Goal: Task Accomplishment & Management: Manage account settings

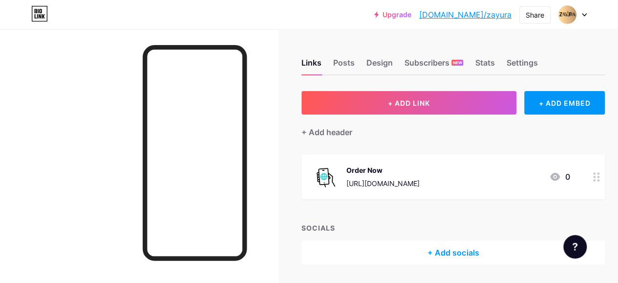
click at [582, 14] on icon at bounding box center [584, 14] width 5 height 3
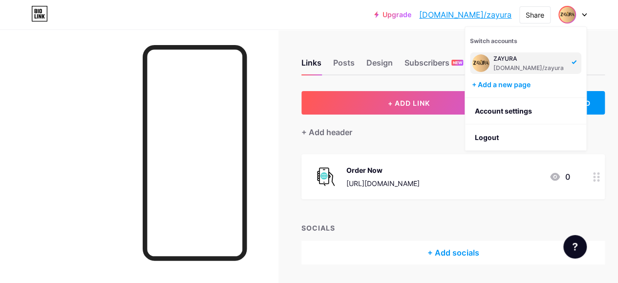
click at [569, 14] on img at bounding box center [568, 15] width 16 height 16
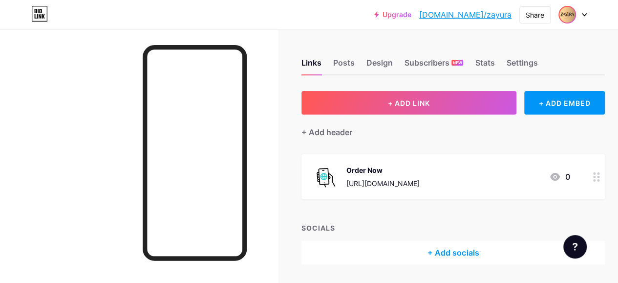
click at [569, 14] on img at bounding box center [568, 15] width 16 height 16
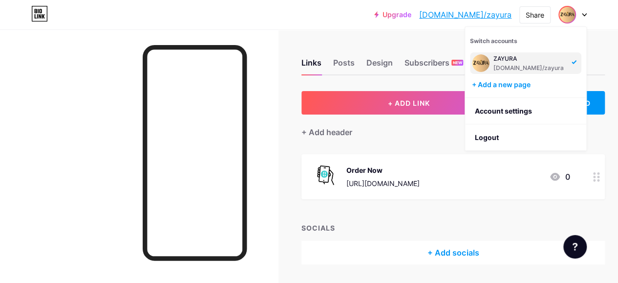
click at [362, 28] on div "Upgrade [DOMAIN_NAME]/zayura... [DOMAIN_NAME]/zayura Share Switch accounts ZAYU…" at bounding box center [309, 14] width 618 height 29
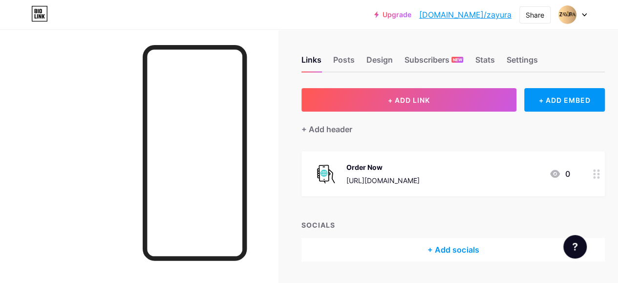
scroll to position [4, 0]
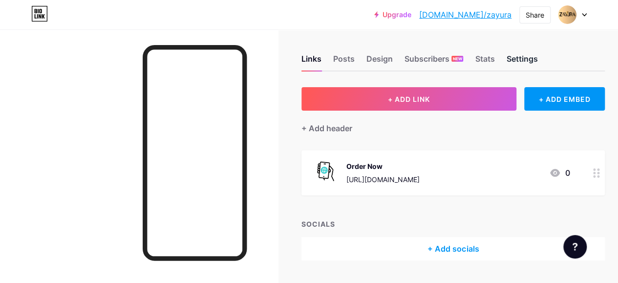
click at [533, 62] on div "Settings" at bounding box center [522, 62] width 31 height 18
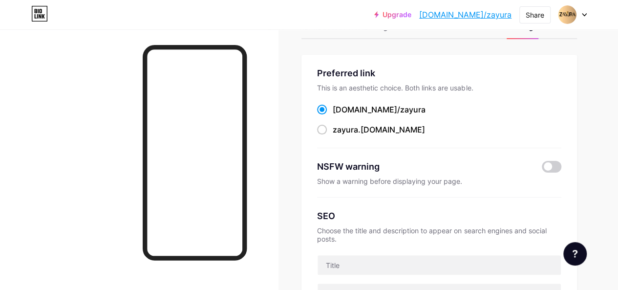
scroll to position [42, 0]
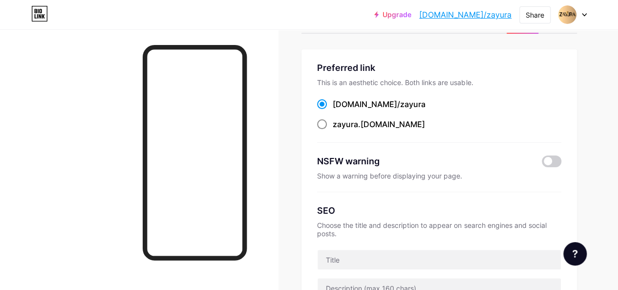
click at [325, 125] on span at bounding box center [322, 124] width 10 height 10
click at [333, 130] on input "zayura .[DOMAIN_NAME]" at bounding box center [336, 133] width 6 height 6
radio input "true"
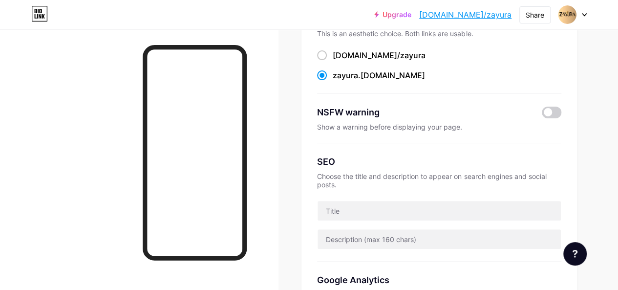
scroll to position [95, 0]
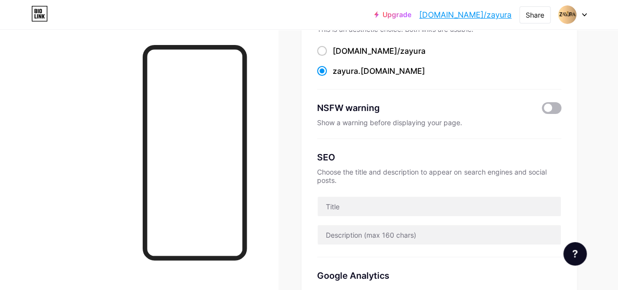
click at [549, 112] on span at bounding box center [552, 108] width 20 height 12
click at [542, 110] on input "checkbox" at bounding box center [542, 110] width 0 height 0
click at [549, 112] on span at bounding box center [552, 108] width 20 height 12
click at [542, 110] on input "checkbox" at bounding box center [542, 110] width 0 height 0
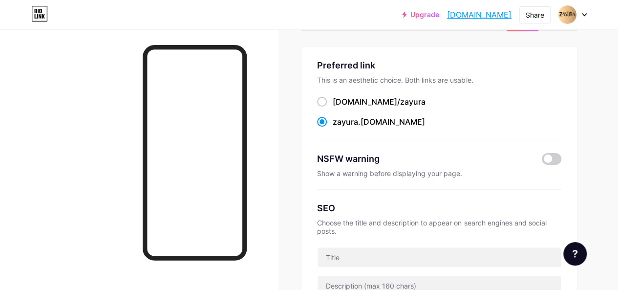
scroll to position [45, 0]
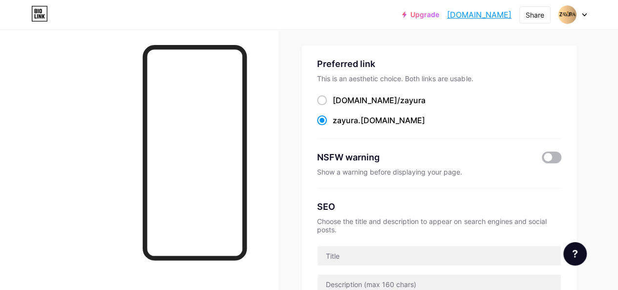
click at [549, 157] on span at bounding box center [552, 158] width 20 height 12
click at [542, 160] on input "checkbox" at bounding box center [542, 160] width 0 height 0
click at [549, 157] on span at bounding box center [552, 158] width 20 height 12
click at [542, 160] on input "checkbox" at bounding box center [542, 160] width 0 height 0
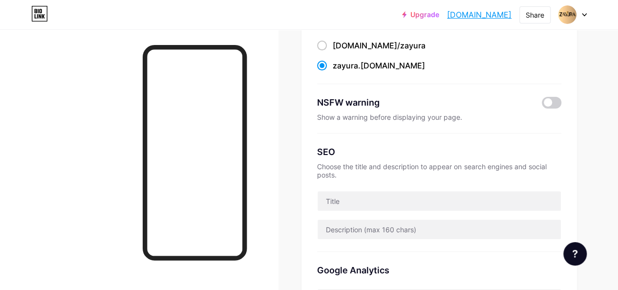
scroll to position [121, 0]
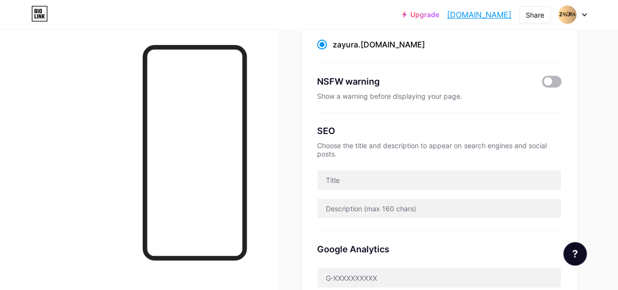
click at [550, 83] on span at bounding box center [552, 82] width 20 height 12
click at [542, 84] on input "checkbox" at bounding box center [542, 84] width 0 height 0
click at [550, 83] on span at bounding box center [552, 82] width 20 height 12
click at [542, 84] on input "checkbox" at bounding box center [542, 84] width 0 height 0
click at [547, 84] on span at bounding box center [552, 82] width 20 height 12
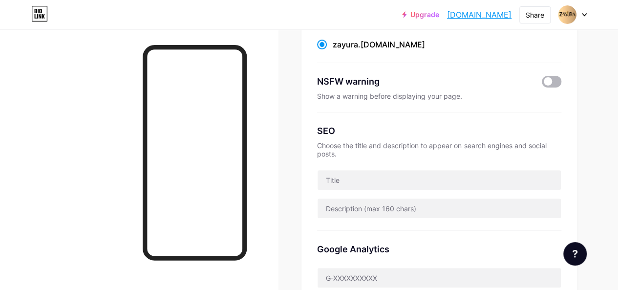
click at [542, 84] on input "checkbox" at bounding box center [542, 84] width 0 height 0
click at [547, 84] on span at bounding box center [552, 82] width 20 height 12
click at [542, 84] on input "checkbox" at bounding box center [542, 84] width 0 height 0
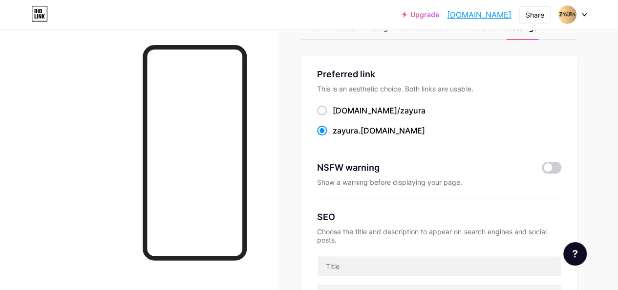
scroll to position [0, 0]
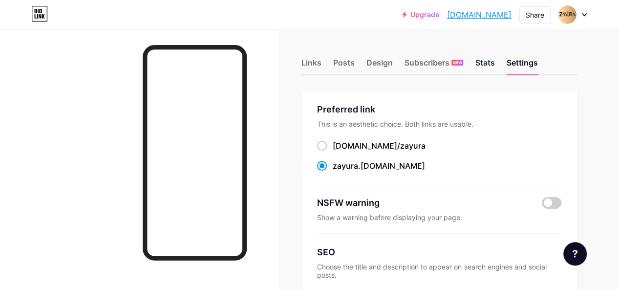
click at [494, 70] on div "Stats" at bounding box center [485, 66] width 20 height 18
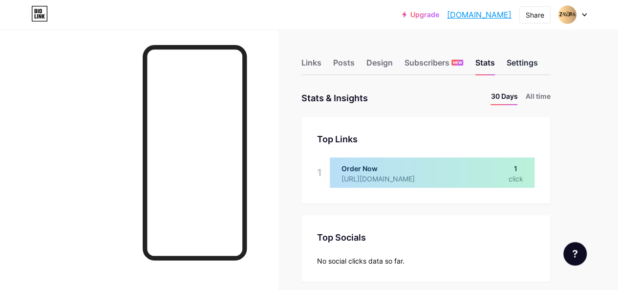
click at [522, 61] on div "Settings" at bounding box center [522, 66] width 31 height 18
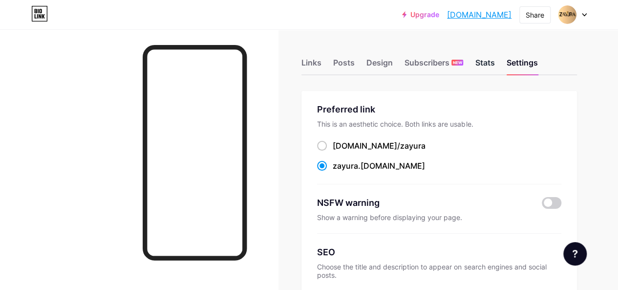
click at [492, 65] on div "Stats" at bounding box center [485, 66] width 20 height 18
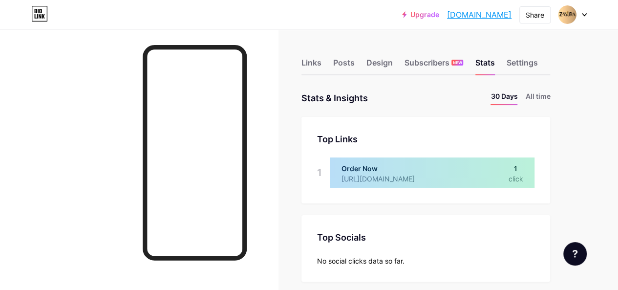
scroll to position [4, 0]
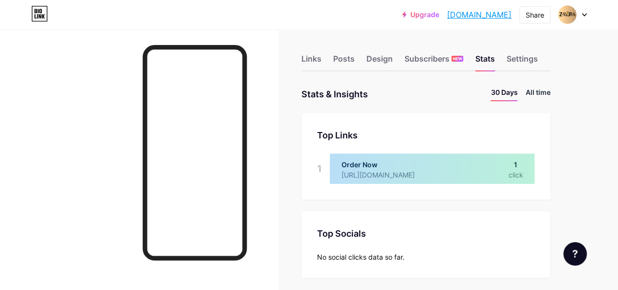
click at [534, 92] on li "All time" at bounding box center [538, 94] width 25 height 14
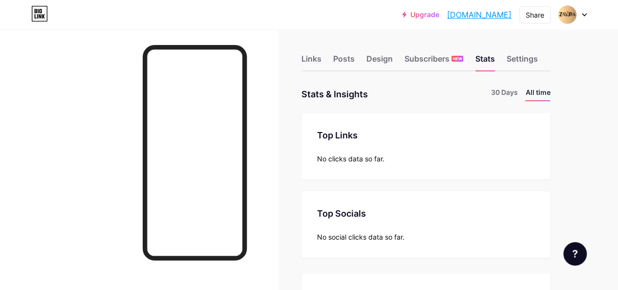
scroll to position [290, 618]
click at [516, 94] on li "30 Days" at bounding box center [504, 94] width 27 height 14
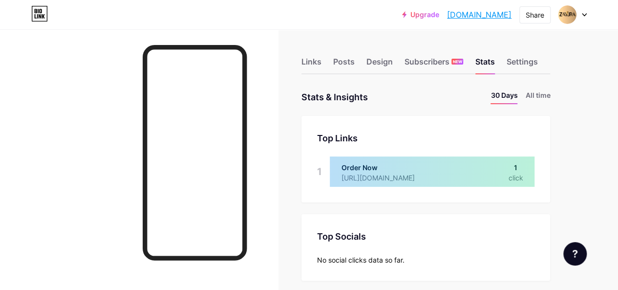
scroll to position [0, 0]
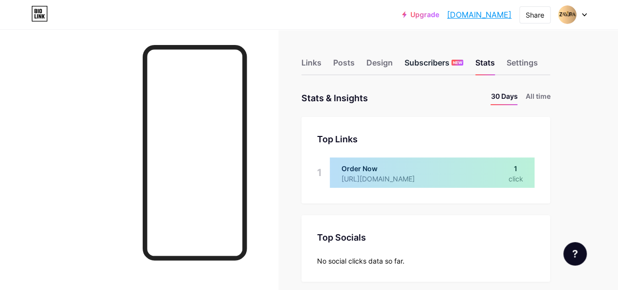
click at [415, 63] on div "Subscribers NEW" at bounding box center [434, 66] width 59 height 18
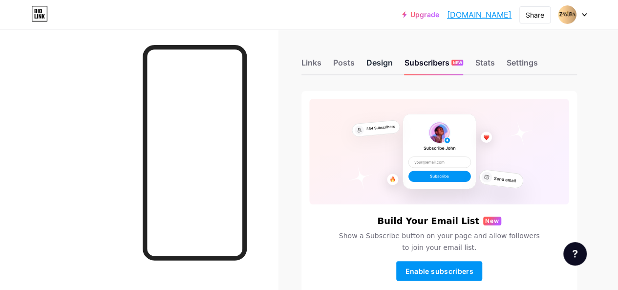
click at [390, 62] on div "Design" at bounding box center [380, 66] width 26 height 18
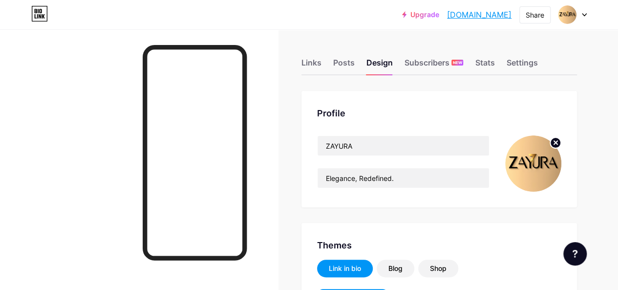
click at [556, 145] on circle at bounding box center [556, 142] width 11 height 11
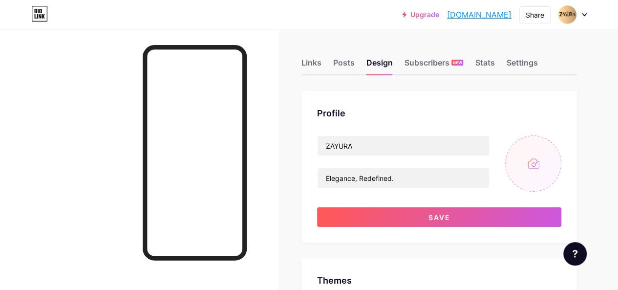
click at [530, 168] on input "file" at bounding box center [534, 163] width 56 height 56
type input "C:\fakepath\ZAYURA OFFICIAL LOGO & TAGLINE_DP_WHITE BG.png"
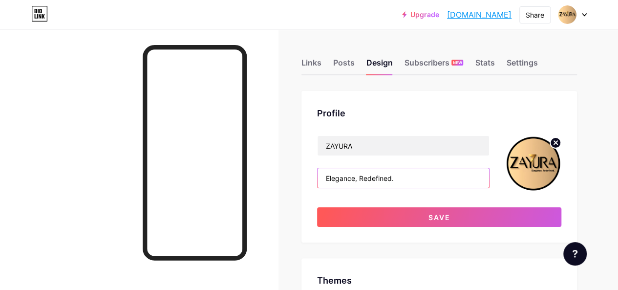
click at [439, 183] on input "Elegance, Redefined." at bounding box center [404, 178] width 172 height 20
drag, startPoint x: 410, startPoint y: 179, endPoint x: 298, endPoint y: 185, distance: 112.1
paste input "✨Elegance, Redefined. Fashion | Jewelry | Lifestyle Not just what you wear — ho…"
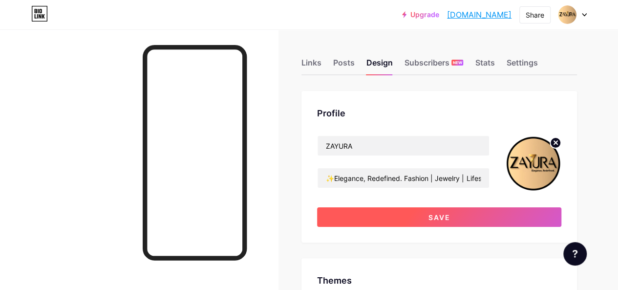
click at [382, 216] on button "Save" at bounding box center [439, 217] width 244 height 20
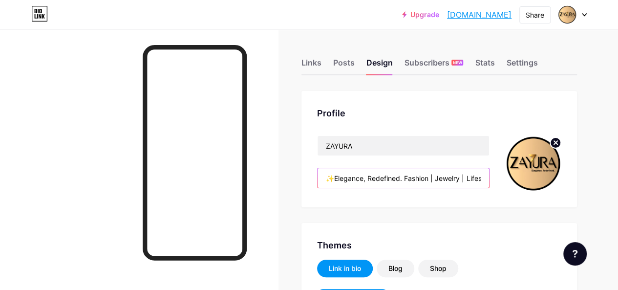
click at [417, 177] on input "✨Elegance, Redefined. Fashion | Jewelry | Lifestyle Not just what you wear — ho…" at bounding box center [404, 178] width 172 height 20
click at [408, 177] on input "✨Elegance, Redefined. Fashion | Jewelry | Lifestyle Not just what you wear — ho…" at bounding box center [404, 178] width 172 height 20
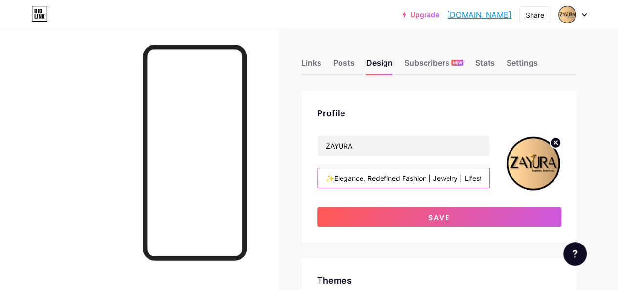
click at [436, 178] on input "✨Elegance, Redefined Fashion | Jewelry | Lifestyle Not just what you wear — how…" at bounding box center [404, 178] width 172 height 20
click at [406, 177] on input "✨Elegance, Redefined Fashion | Jewelry | Lifestyle Not just what you wear — how…" at bounding box center [404, 178] width 172 height 20
paste input "|"
click at [427, 179] on input "✨Elegance, Redefined | Fashion | Jewelry | Lifestyle Not just what you wear — h…" at bounding box center [404, 178] width 172 height 20
click at [440, 177] on input "✨Elegance, Redefined | Fashion | Jewelry | Lifestyle Not just what you wear — h…" at bounding box center [404, 178] width 172 height 20
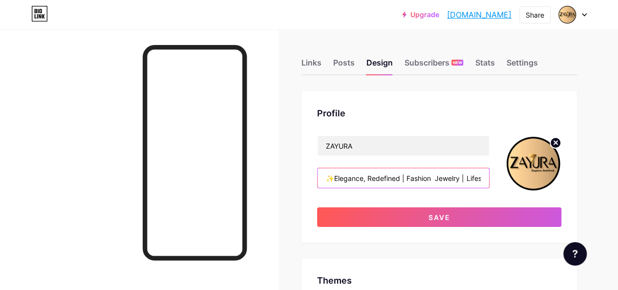
paste input "•"
click at [377, 177] on input "✨Elegance, Redefined | Fashion • Jewelry • Lifestyle Not just what you wear — h…" at bounding box center [404, 178] width 172 height 20
click at [458, 176] on input "✨Elegance, Redefined | Fashion • Jewelry • Lifestyle Not just what you wear — h…" at bounding box center [404, 178] width 172 height 20
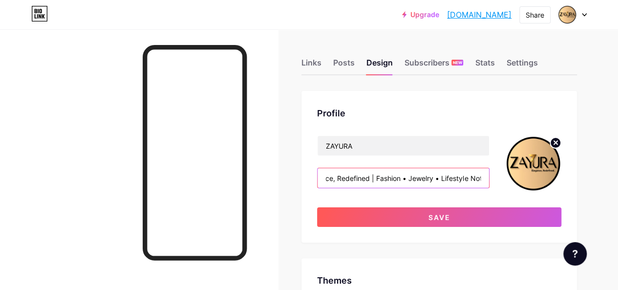
paste input "|"
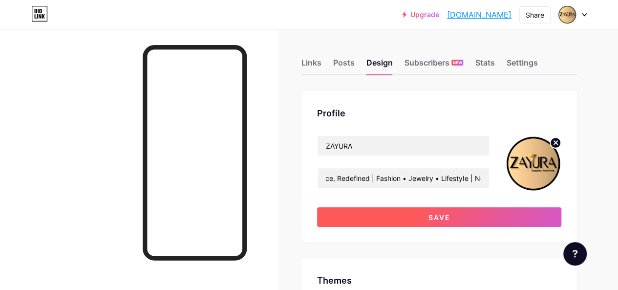
scroll to position [0, 0]
click at [455, 216] on button "Save" at bounding box center [439, 217] width 244 height 20
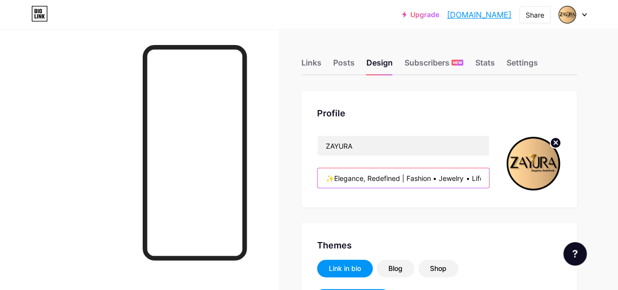
click at [438, 182] on input "✨Elegance, Redefined | Fashion • Jewelry • Lifestyle | Not just what you wear —…" at bounding box center [404, 178] width 172 height 20
click at [469, 176] on input "✨Elegance, Redefined | Fashion • Jewelry • Lifestyle | Not just what you wear —…" at bounding box center [404, 178] width 172 height 20
drag, startPoint x: 475, startPoint y: 177, endPoint x: 377, endPoint y: 179, distance: 97.3
click at [377, 179] on input "✨Elegance, Redefined | Fashion • Jewelry • Lifestyle | Not just what you wear —…" at bounding box center [404, 178] width 172 height 20
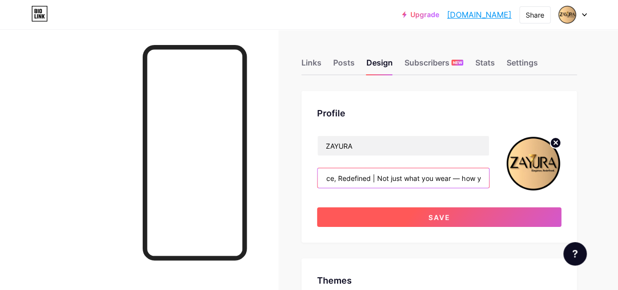
type input "✨Elegance, Redefined | Not just what you wear — how you live 💎"
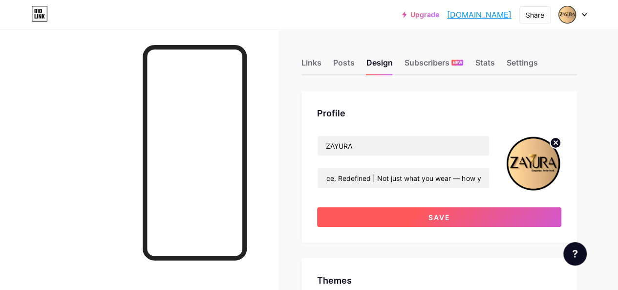
scroll to position [0, 0]
click at [449, 212] on button "Save" at bounding box center [439, 217] width 244 height 20
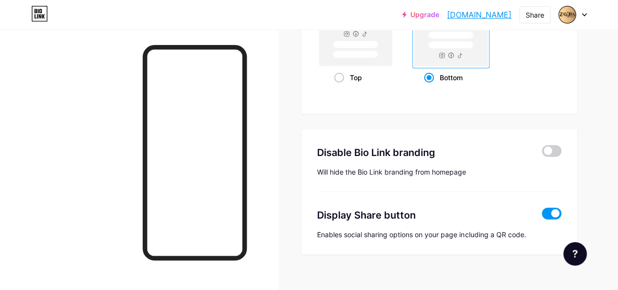
scroll to position [1370, 0]
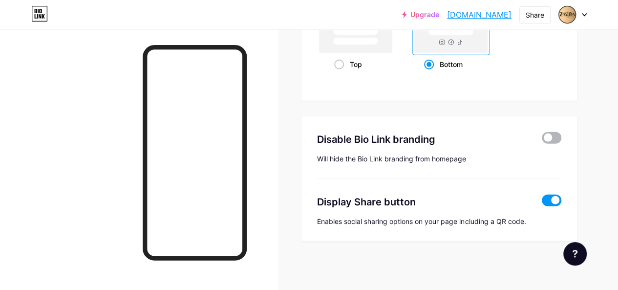
click at [554, 142] on span at bounding box center [552, 138] width 20 height 12
click at [542, 140] on input "checkbox" at bounding box center [542, 140] width 0 height 0
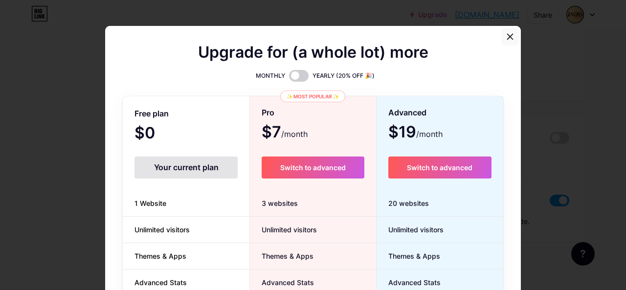
click at [509, 35] on icon at bounding box center [510, 36] width 5 height 5
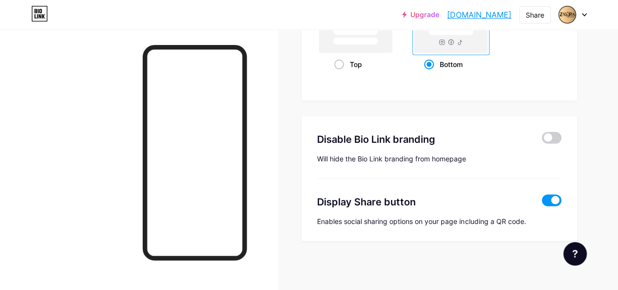
click at [549, 203] on span at bounding box center [552, 201] width 20 height 12
click at [542, 203] on input "checkbox" at bounding box center [542, 203] width 0 height 0
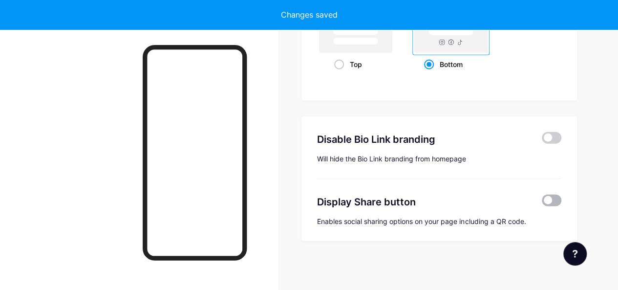
click at [549, 203] on span at bounding box center [552, 201] width 20 height 12
click at [542, 203] on input "checkbox" at bounding box center [542, 203] width 0 height 0
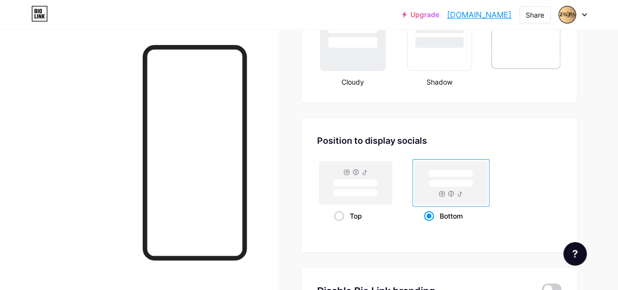
scroll to position [1218, 0]
click at [342, 214] on span at bounding box center [339, 217] width 10 height 10
click at [341, 225] on input "Top" at bounding box center [337, 228] width 6 height 6
radio input "true"
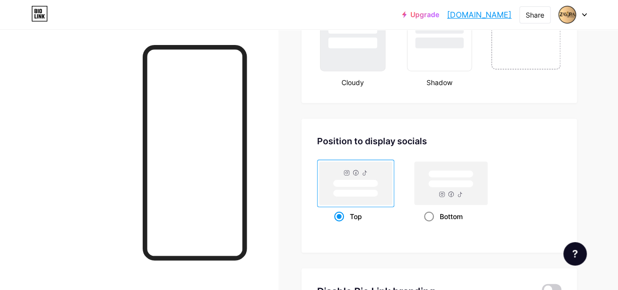
click at [430, 213] on span at bounding box center [429, 217] width 10 height 10
click at [430, 225] on input "Bottom" at bounding box center [427, 228] width 6 height 6
radio input "true"
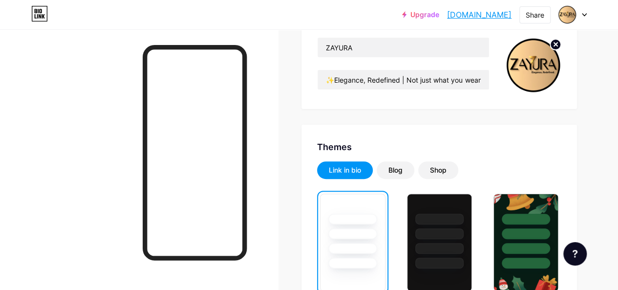
scroll to position [121, 0]
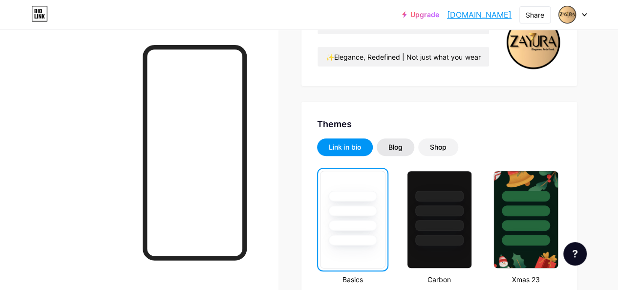
click at [409, 152] on div "Blog" at bounding box center [396, 147] width 38 height 18
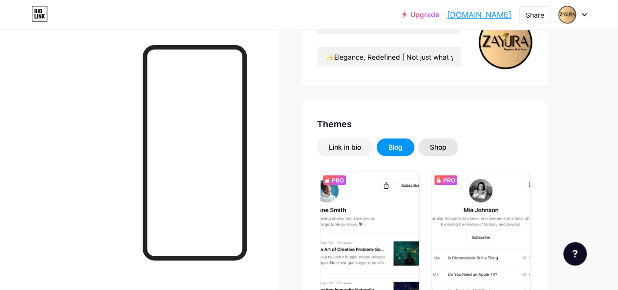
click at [433, 149] on div "Shop" at bounding box center [439, 147] width 40 height 18
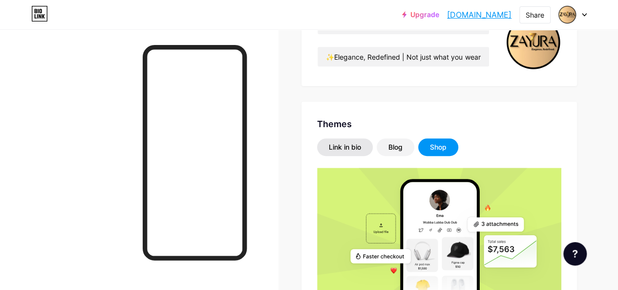
click at [358, 148] on div "Link in bio" at bounding box center [345, 147] width 32 height 10
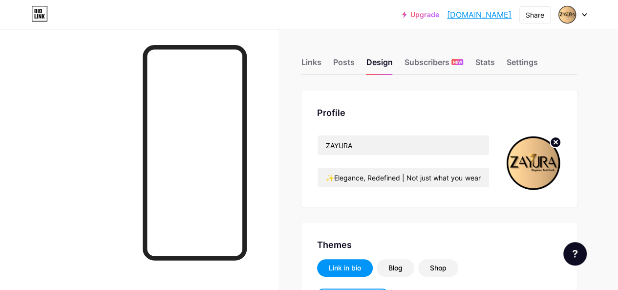
scroll to position [0, 0]
click at [345, 63] on div "Posts" at bounding box center [344, 66] width 22 height 18
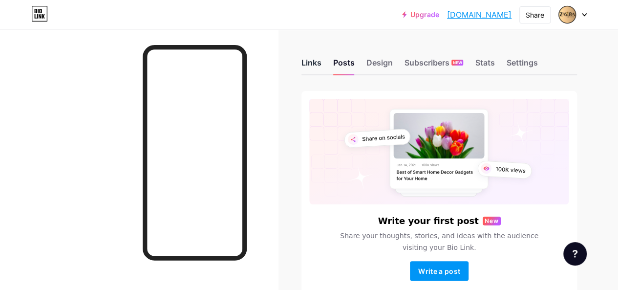
click at [317, 63] on div "Links" at bounding box center [312, 66] width 20 height 18
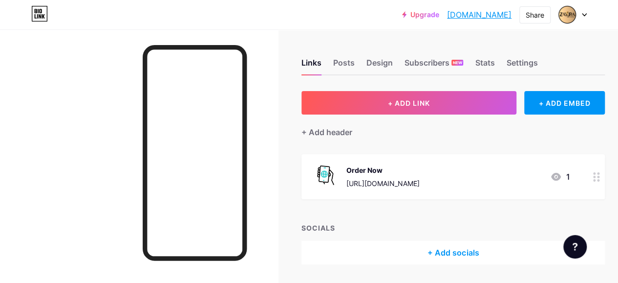
scroll to position [30, 0]
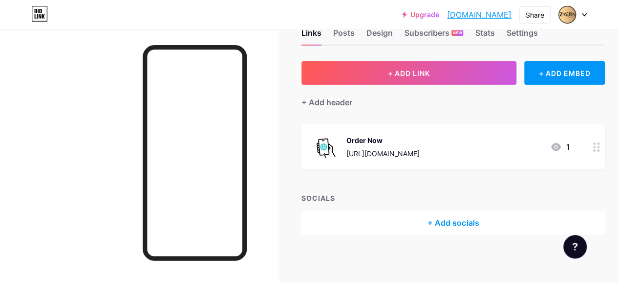
click at [458, 226] on div "+ Add socials" at bounding box center [454, 222] width 304 height 23
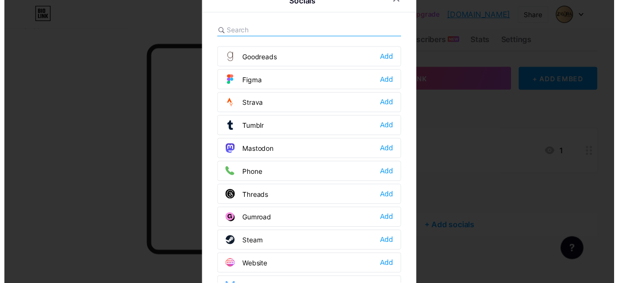
scroll to position [866, 0]
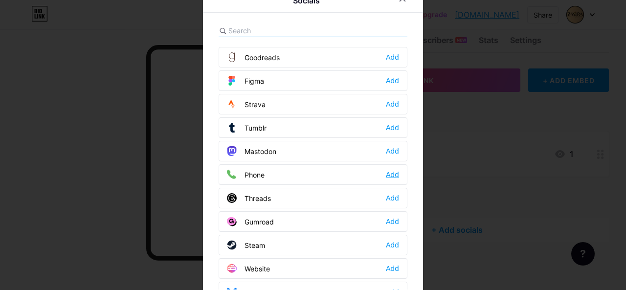
click at [391, 170] on div "Add" at bounding box center [392, 175] width 13 height 10
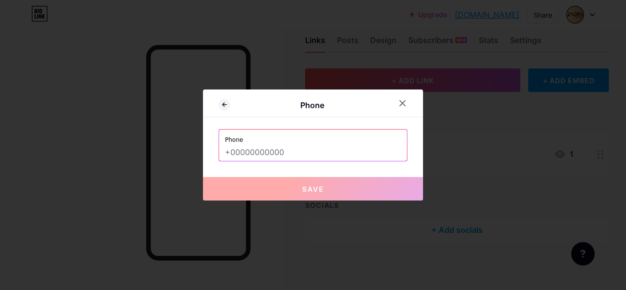
click at [271, 156] on input "text" at bounding box center [313, 152] width 176 height 17
type input "="
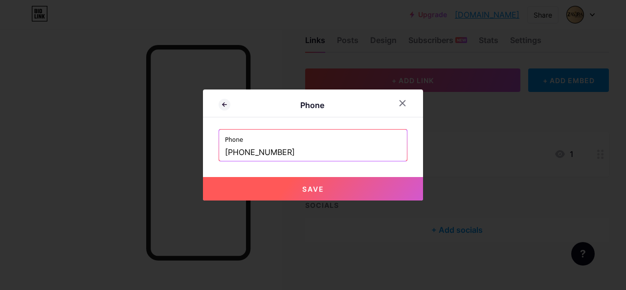
click at [309, 189] on span "Save" at bounding box center [313, 189] width 22 height 8
type input "tel:[PHONE_NUMBER]"
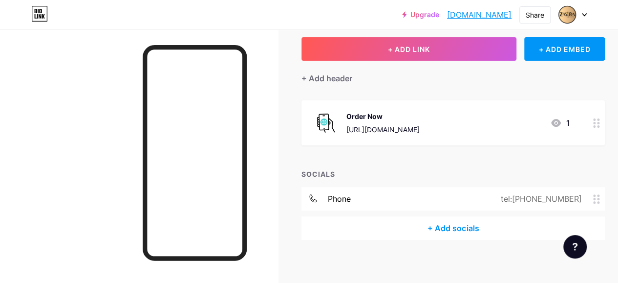
scroll to position [59, 0]
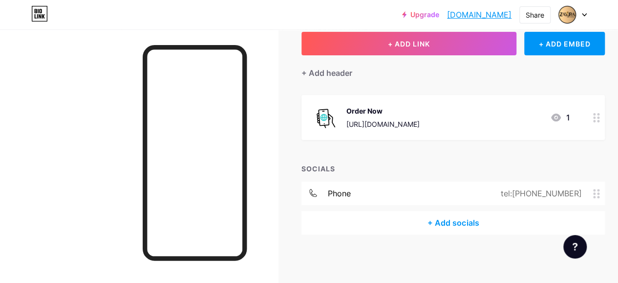
click at [450, 224] on div "+ Add socials" at bounding box center [454, 222] width 304 height 23
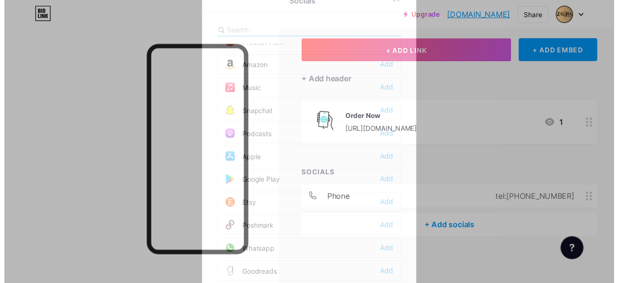
scroll to position [649, 0]
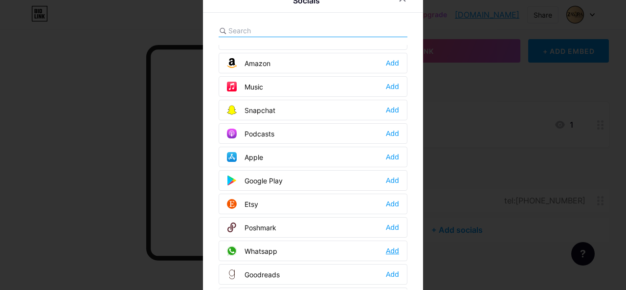
click at [386, 246] on div "Add" at bounding box center [392, 251] width 13 height 10
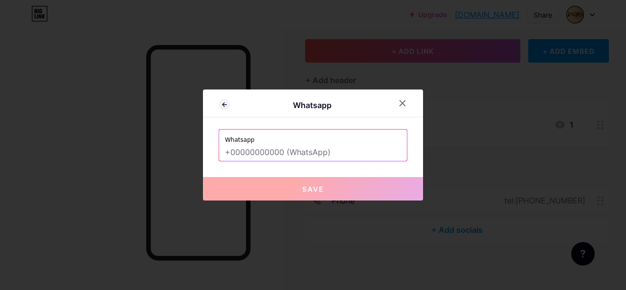
click at [290, 153] on input "text" at bounding box center [313, 152] width 176 height 17
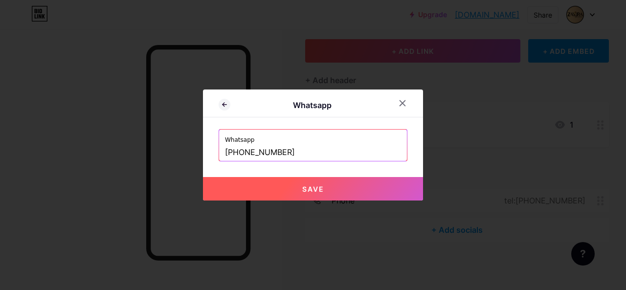
click at [304, 183] on button "Save" at bounding box center [313, 188] width 220 height 23
type input "[URL][DOMAIN_NAME] 9744463697"
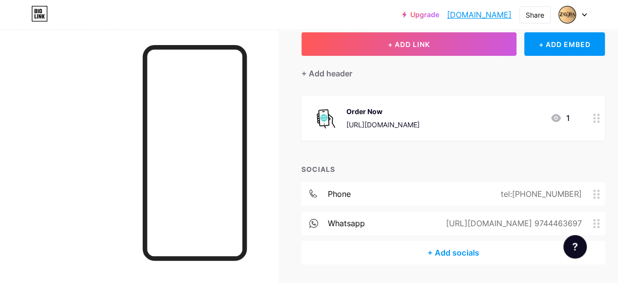
scroll to position [88, 0]
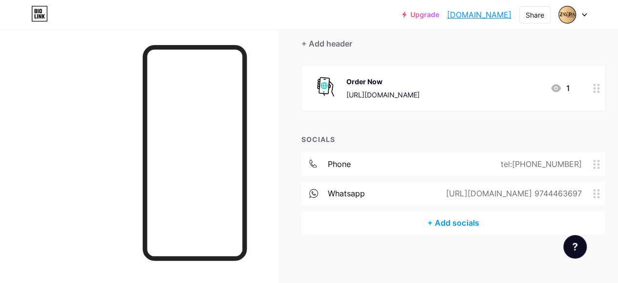
click at [461, 222] on div "+ Add socials" at bounding box center [454, 222] width 304 height 23
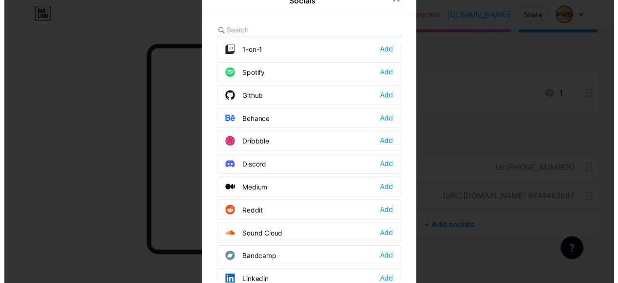
scroll to position [0, 0]
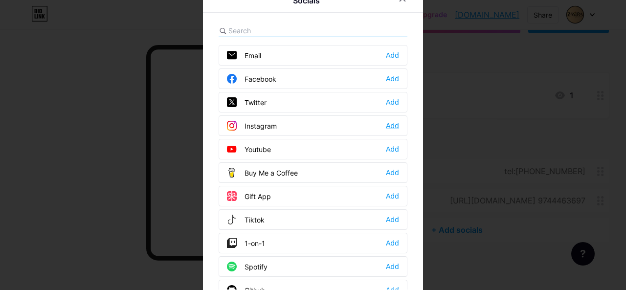
click at [389, 122] on div "Add" at bounding box center [392, 126] width 13 height 10
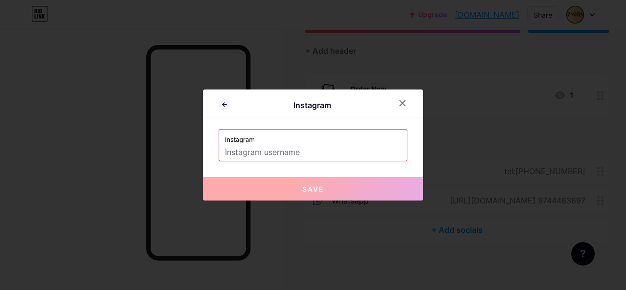
click at [317, 152] on input "text" at bounding box center [313, 152] width 176 height 17
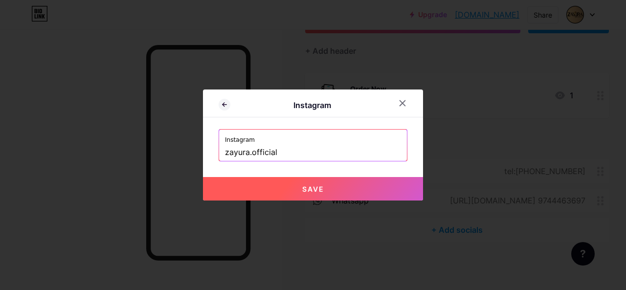
click at [314, 155] on input "zayura.official" at bounding box center [313, 152] width 176 height 17
click at [304, 190] on span "Save" at bounding box center [313, 189] width 22 height 8
type input "[URL][DOMAIN_NAME][DOMAIN_NAME]"
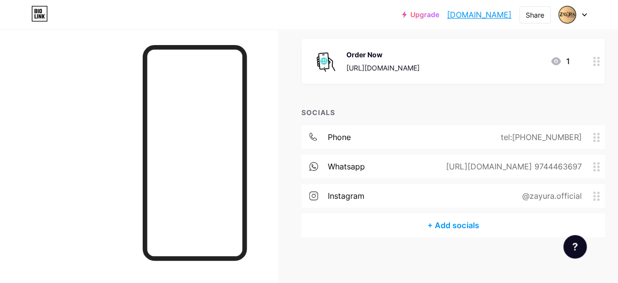
scroll to position [118, 0]
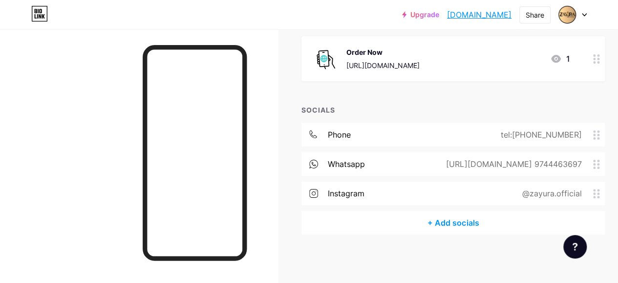
click at [476, 224] on div "+ Add socials" at bounding box center [454, 222] width 304 height 23
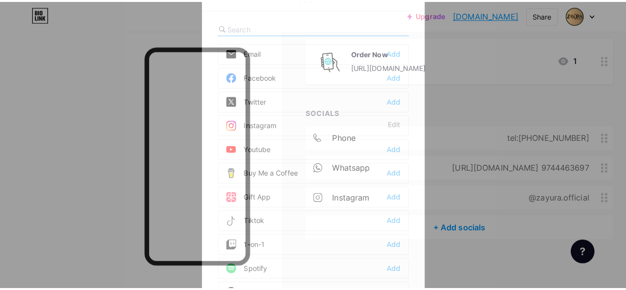
scroll to position [110, 0]
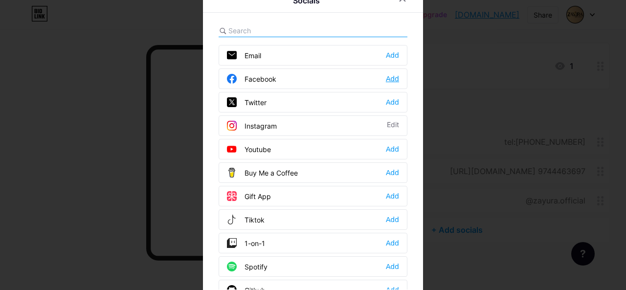
click at [392, 78] on div "Add" at bounding box center [392, 79] width 13 height 10
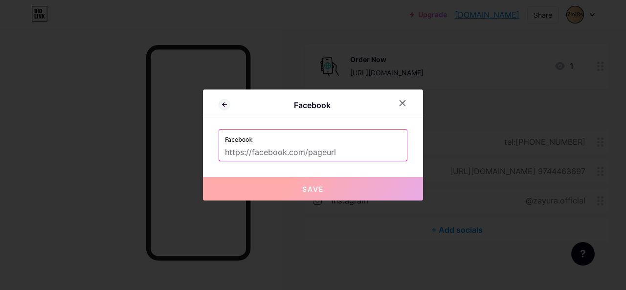
click at [313, 151] on input "text" at bounding box center [313, 152] width 176 height 17
click at [304, 149] on input "text" at bounding box center [313, 152] width 176 height 17
click at [400, 103] on icon at bounding box center [402, 103] width 5 height 5
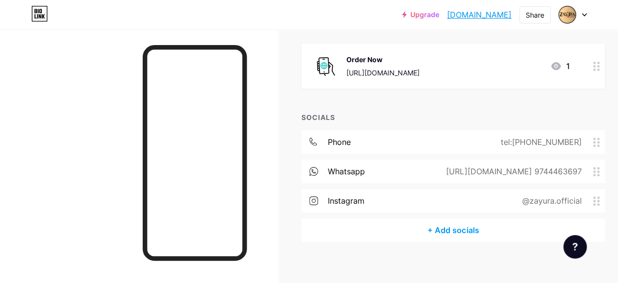
click at [463, 224] on div "+ Add socials" at bounding box center [454, 229] width 304 height 23
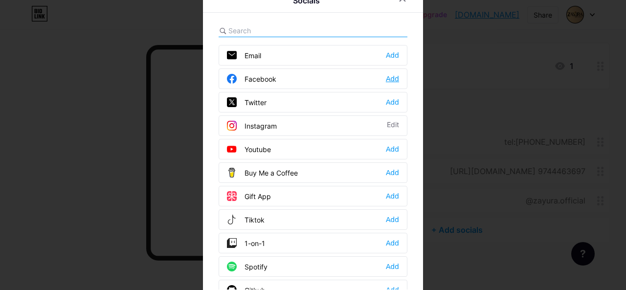
click at [394, 78] on div "Add" at bounding box center [392, 79] width 13 height 10
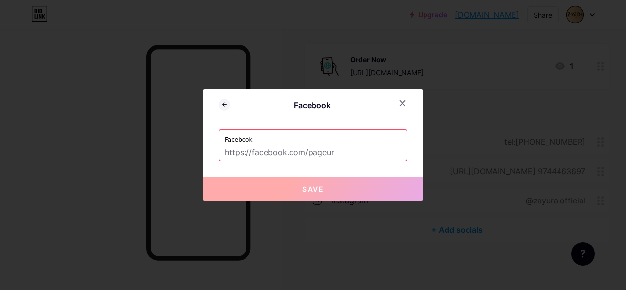
drag, startPoint x: 332, startPoint y: 152, endPoint x: 267, endPoint y: 154, distance: 65.6
click at [267, 154] on input "text" at bounding box center [313, 152] width 176 height 17
click at [293, 152] on input "text" at bounding box center [313, 152] width 176 height 17
paste input "[URL][DOMAIN_NAME]"
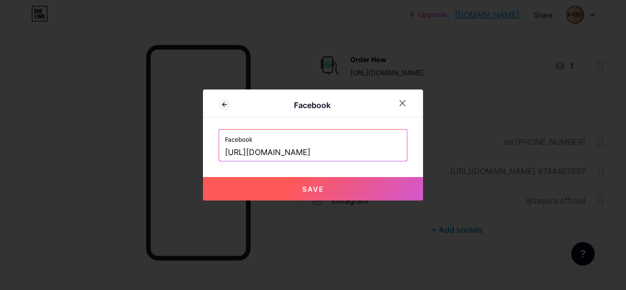
scroll to position [0, 46]
type input "[URL][DOMAIN_NAME]"
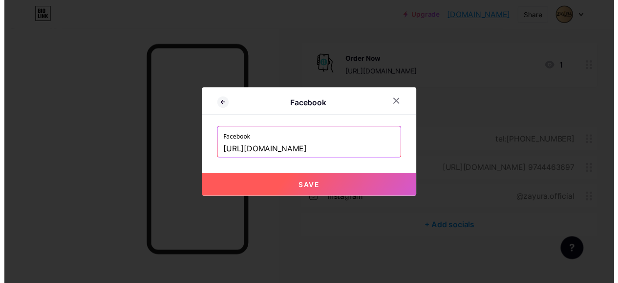
scroll to position [0, 0]
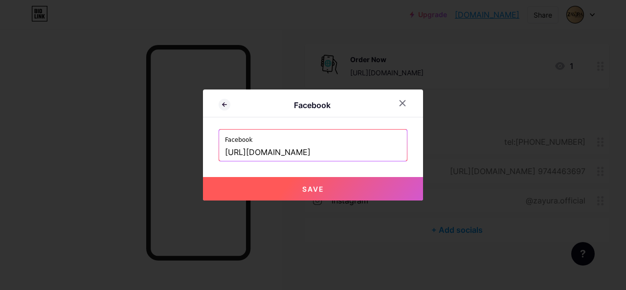
click at [319, 181] on button "Save" at bounding box center [313, 188] width 220 height 23
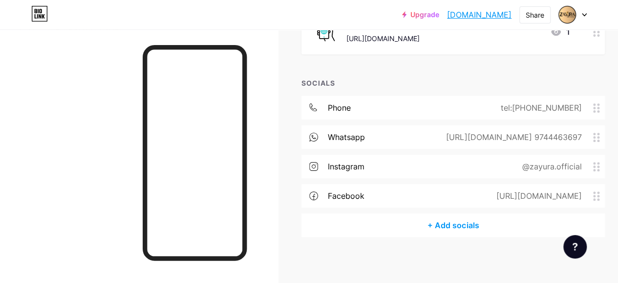
scroll to position [147, 0]
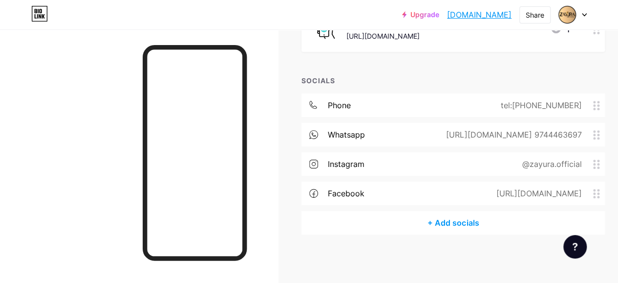
click at [464, 222] on div "+ Add socials" at bounding box center [454, 222] width 304 height 23
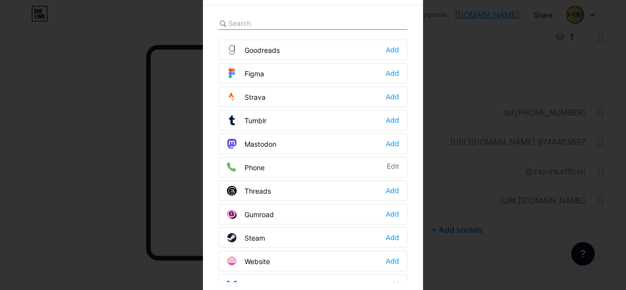
scroll to position [15, 0]
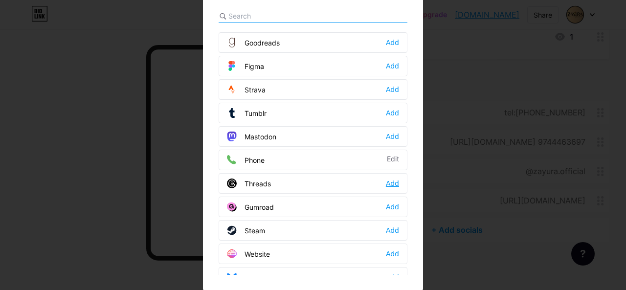
click at [388, 178] on div "Add" at bounding box center [392, 183] width 13 height 10
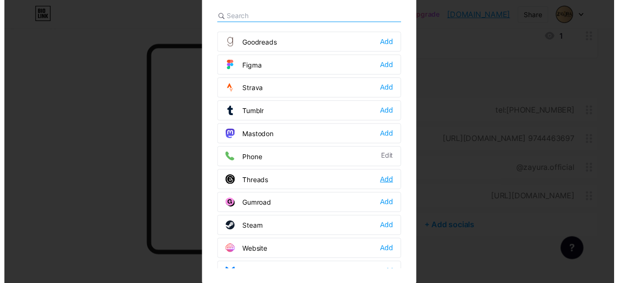
scroll to position [0, 0]
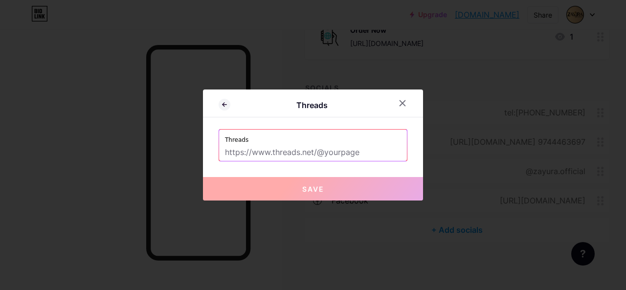
click at [331, 153] on input "text" at bounding box center [313, 152] width 176 height 17
paste input "[URL][EMAIL_ADDRESS][DOMAIN_NAME][DOMAIN_NAME]"
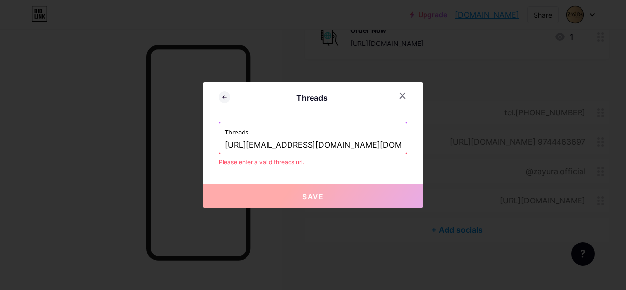
click at [378, 144] on input "[URL][EMAIL_ADDRESS][DOMAIN_NAME][DOMAIN_NAME]" at bounding box center [313, 145] width 176 height 17
click at [315, 145] on input "[URL][EMAIL_ADDRESS][DOMAIN_NAME][DOMAIN_NAME]" at bounding box center [313, 145] width 176 height 17
click at [382, 150] on input "[URL][EMAIL_ADDRESS][DOMAIN_NAME][DOMAIN_NAME]" at bounding box center [313, 145] width 176 height 17
click at [316, 201] on button "Save" at bounding box center [313, 195] width 220 height 23
click at [313, 147] on input "[URL][EMAIL_ADDRESS][DOMAIN_NAME][DOMAIN_NAME]" at bounding box center [313, 145] width 176 height 17
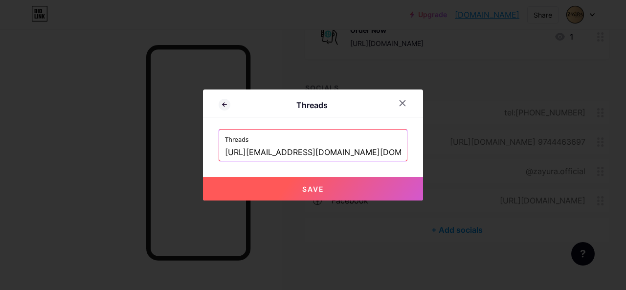
type input "[URL][EMAIL_ADDRESS][DOMAIN_NAME][DOMAIN_NAME]"
click at [319, 183] on button "Save" at bounding box center [313, 188] width 220 height 23
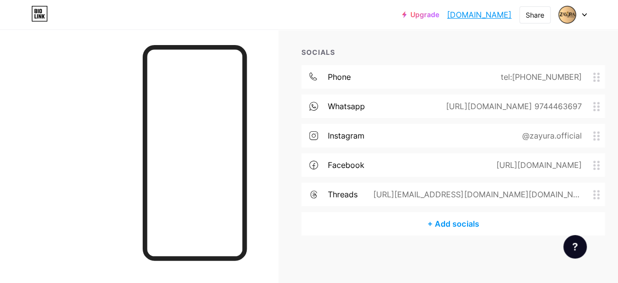
scroll to position [177, 0]
click at [468, 223] on div "+ Add socials" at bounding box center [454, 222] width 304 height 23
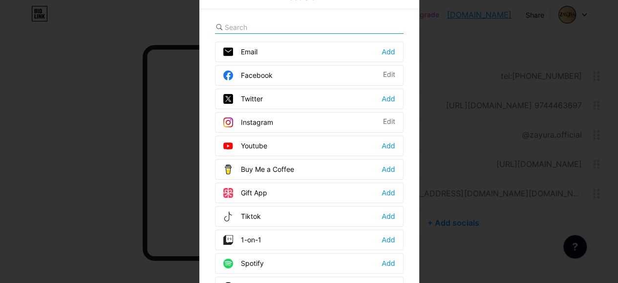
scroll to position [169, 0]
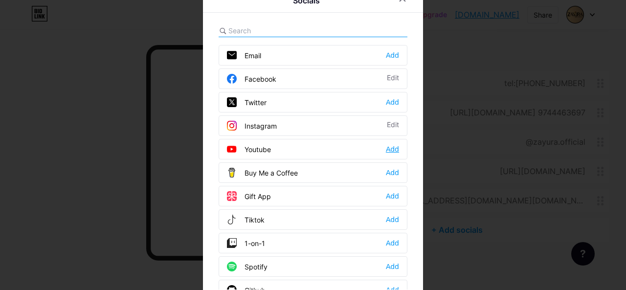
click at [391, 149] on div "Add" at bounding box center [392, 149] width 13 height 10
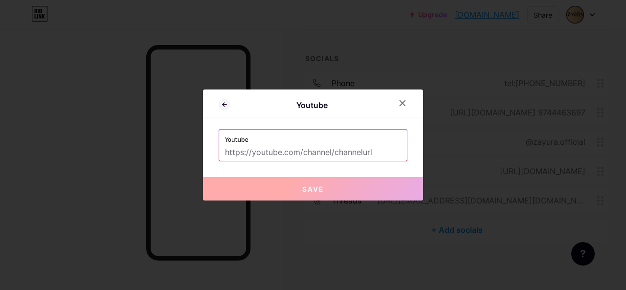
click at [324, 155] on input "text" at bounding box center [313, 152] width 176 height 17
paste input "[DOMAIN_NAME][EMAIL_ADDRESS][DOMAIN_NAME]"
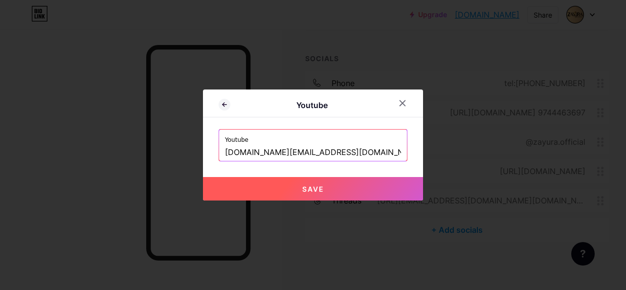
click at [225, 152] on input "[DOMAIN_NAME][EMAIL_ADDRESS][DOMAIN_NAME]" at bounding box center [313, 152] width 176 height 17
type input "[URL][EMAIL_ADDRESS][DOMAIN_NAME][DOMAIN_NAME]"
click at [320, 185] on button "Save" at bounding box center [313, 188] width 220 height 23
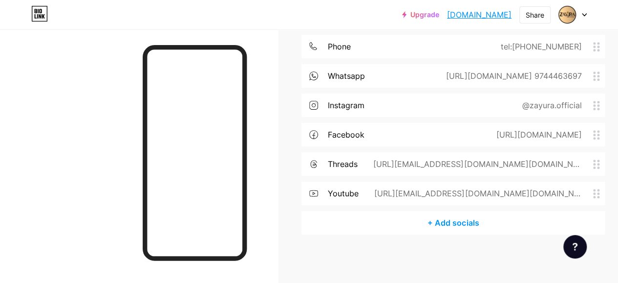
scroll to position [0, 0]
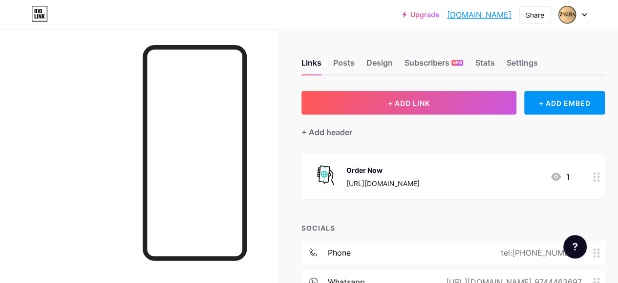
click at [561, 177] on icon at bounding box center [557, 177] width 10 height 8
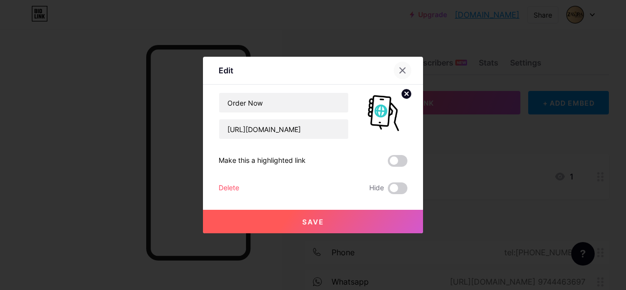
click at [400, 75] on div at bounding box center [403, 71] width 18 height 18
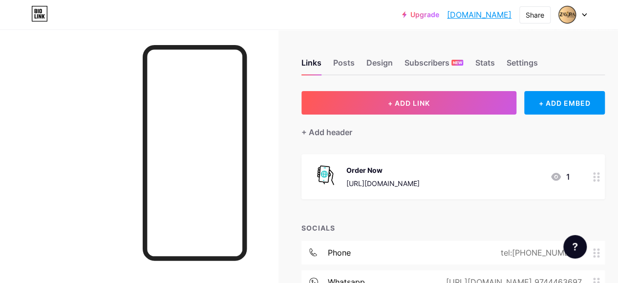
click at [574, 177] on div "Order Now [URL][DOMAIN_NAME] 1" at bounding box center [454, 176] width 304 height 45
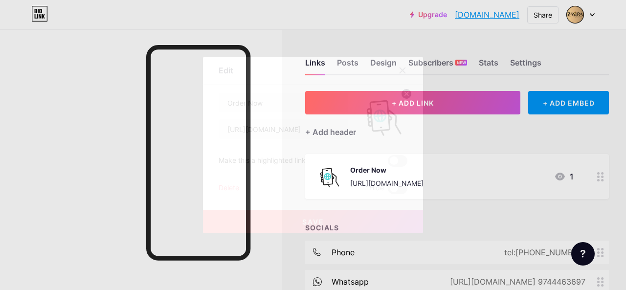
click at [398, 68] on icon at bounding box center [402, 70] width 8 height 8
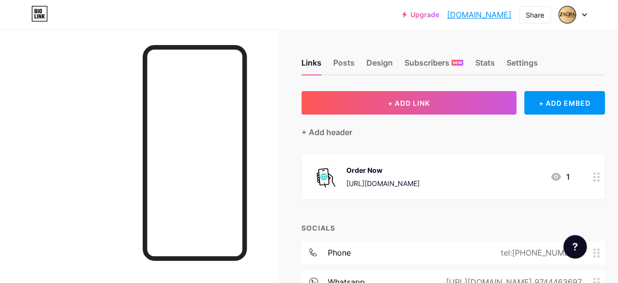
click at [598, 180] on div at bounding box center [597, 176] width 17 height 45
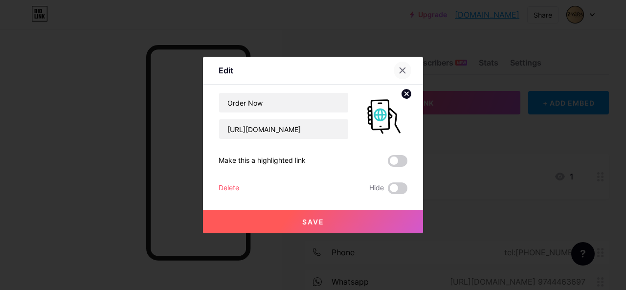
click at [402, 70] on div at bounding box center [403, 71] width 18 height 18
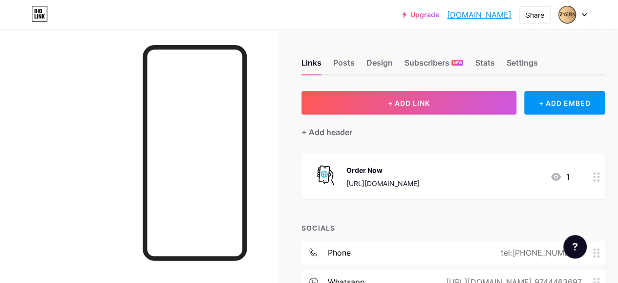
click at [518, 211] on div "+ ADD LINK + ADD EMBED + Add header Order Now [URL][DOMAIN_NAME] 1 SOCIALS phon…" at bounding box center [454, 265] width 304 height 349
click at [560, 175] on icon at bounding box center [557, 177] width 10 height 8
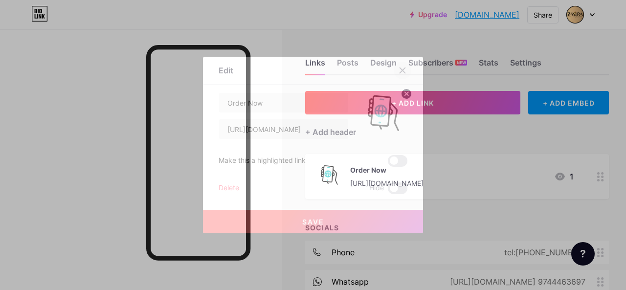
click at [400, 72] on icon at bounding box center [402, 70] width 5 height 5
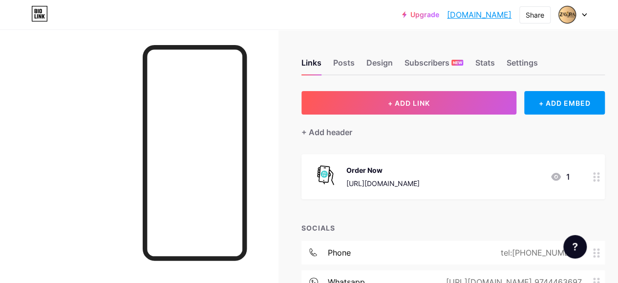
click at [86, 83] on div at bounding box center [139, 170] width 278 height 283
